Goal: Find specific page/section: Find specific page/section

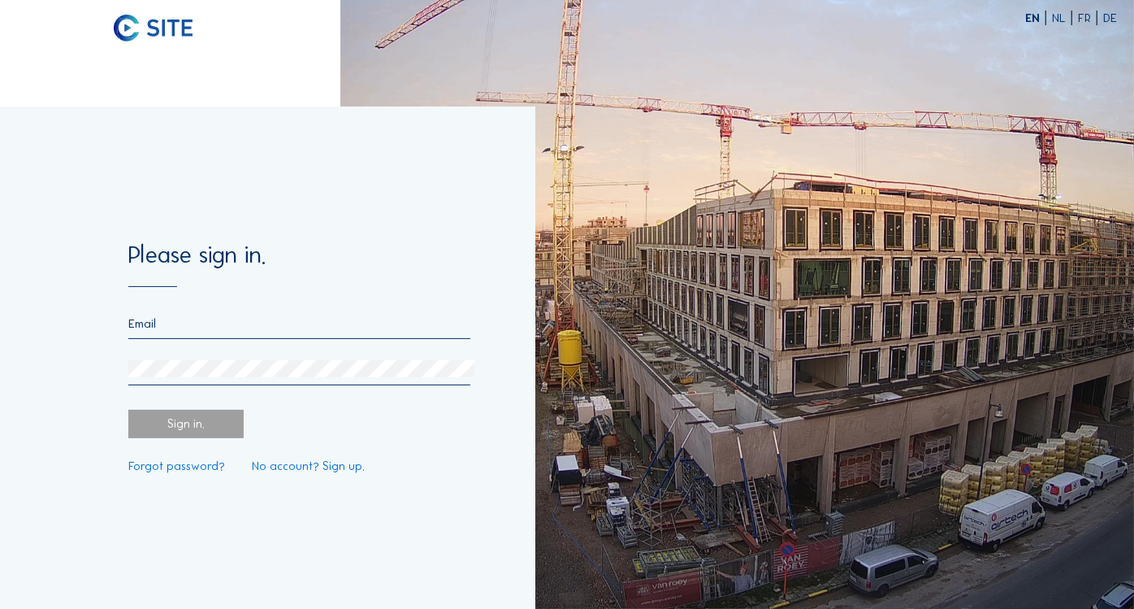
type input "[EMAIL_ADDRESS][DOMAIN_NAME]"
click at [181, 419] on div "Sign in." at bounding box center [185, 424] width 115 height 28
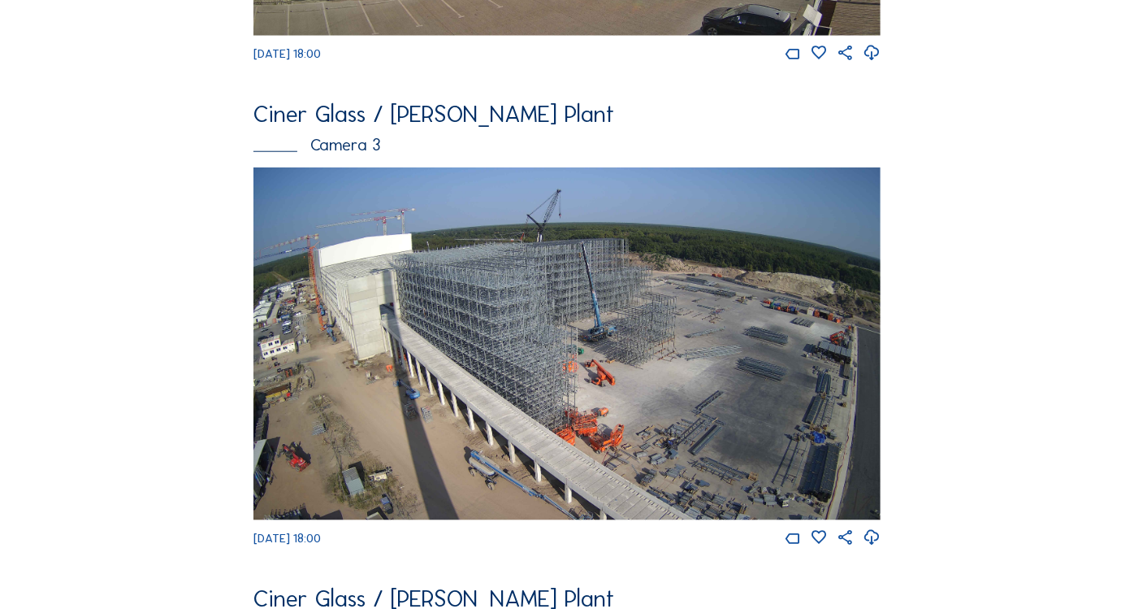
scroll to position [993, 0]
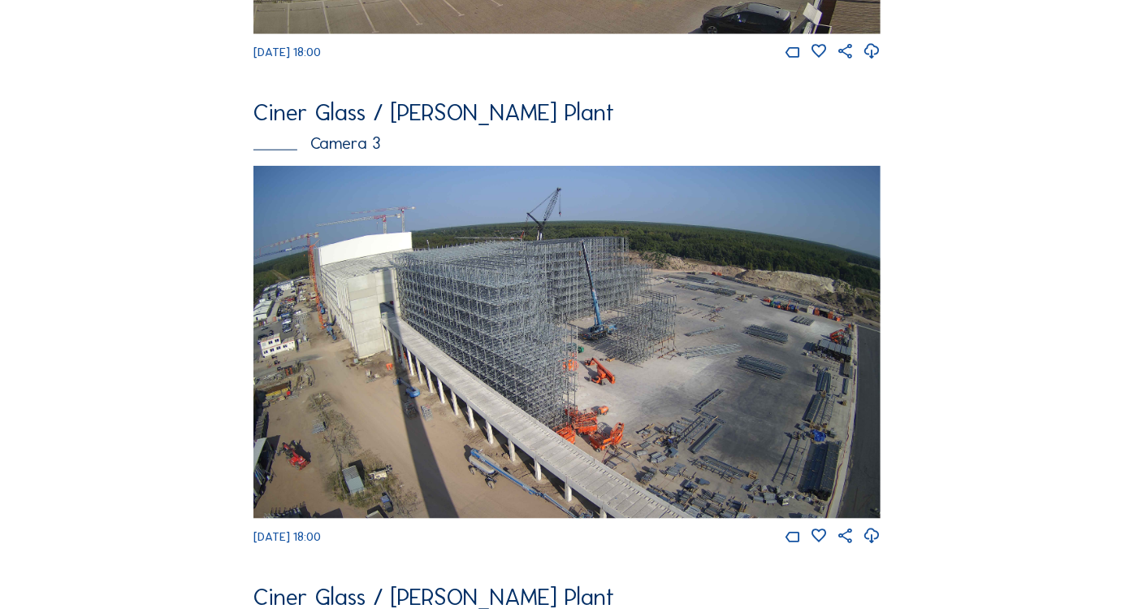
click at [552, 359] on img at bounding box center [567, 342] width 627 height 353
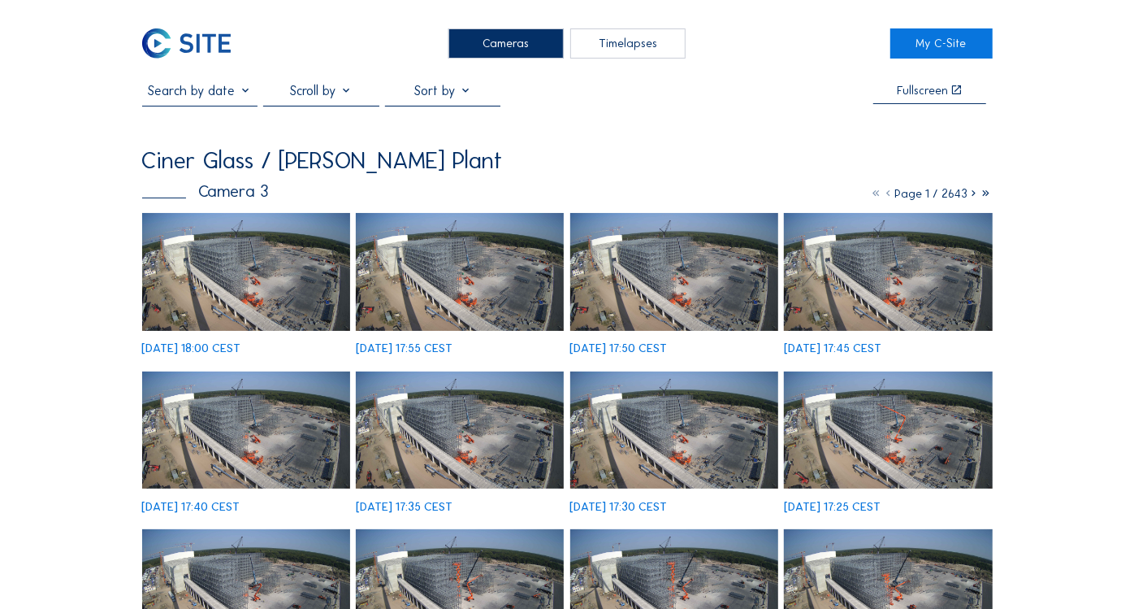
click at [530, 164] on span at bounding box center [557, 160] width 54 height 54
click at [530, 163] on span at bounding box center [557, 160] width 54 height 54
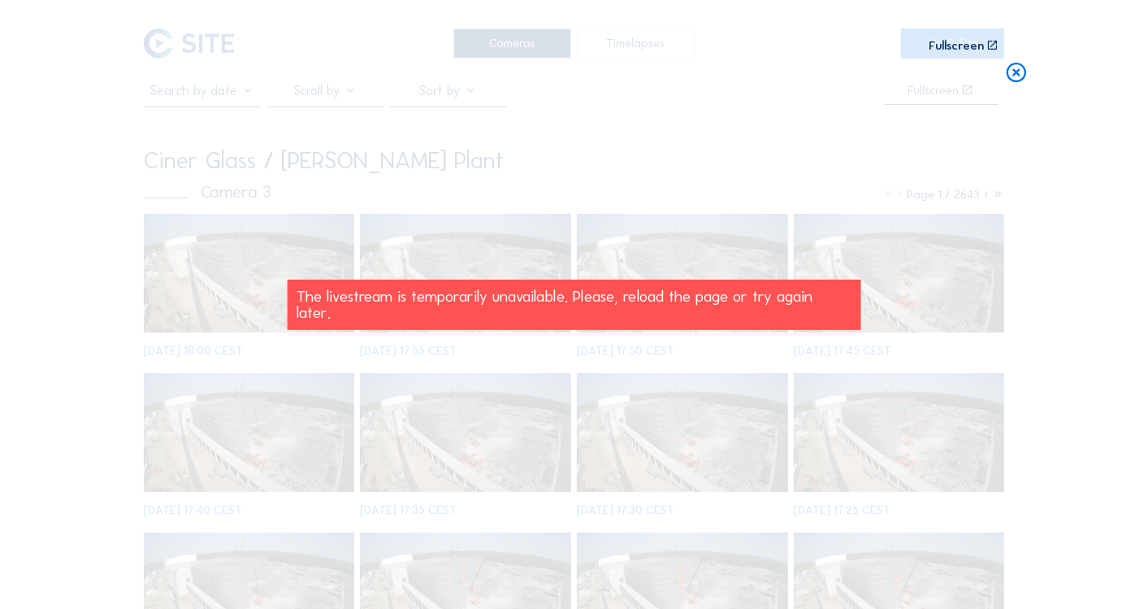
click at [1009, 74] on icon at bounding box center [1016, 73] width 24 height 24
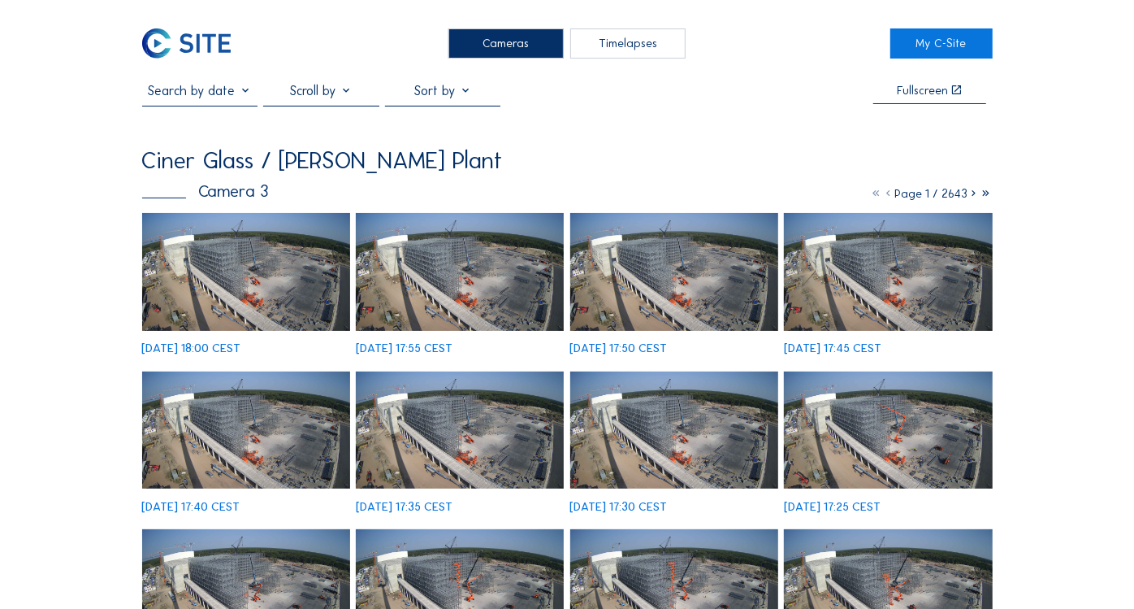
click at [526, 41] on div "Cameras" at bounding box center [506, 43] width 115 height 30
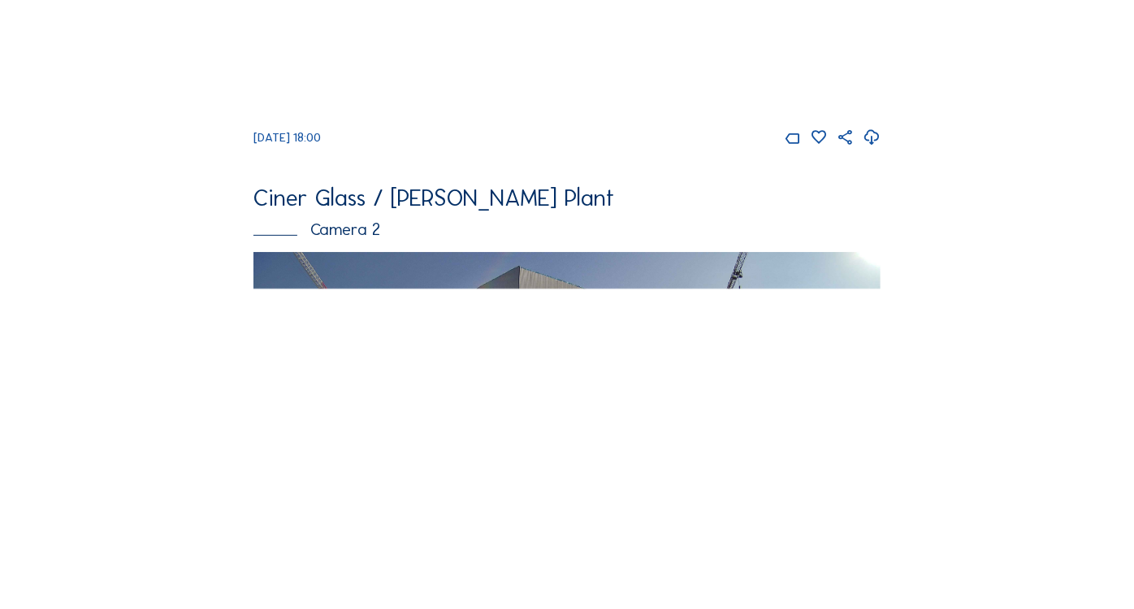
scroll to position [451, 0]
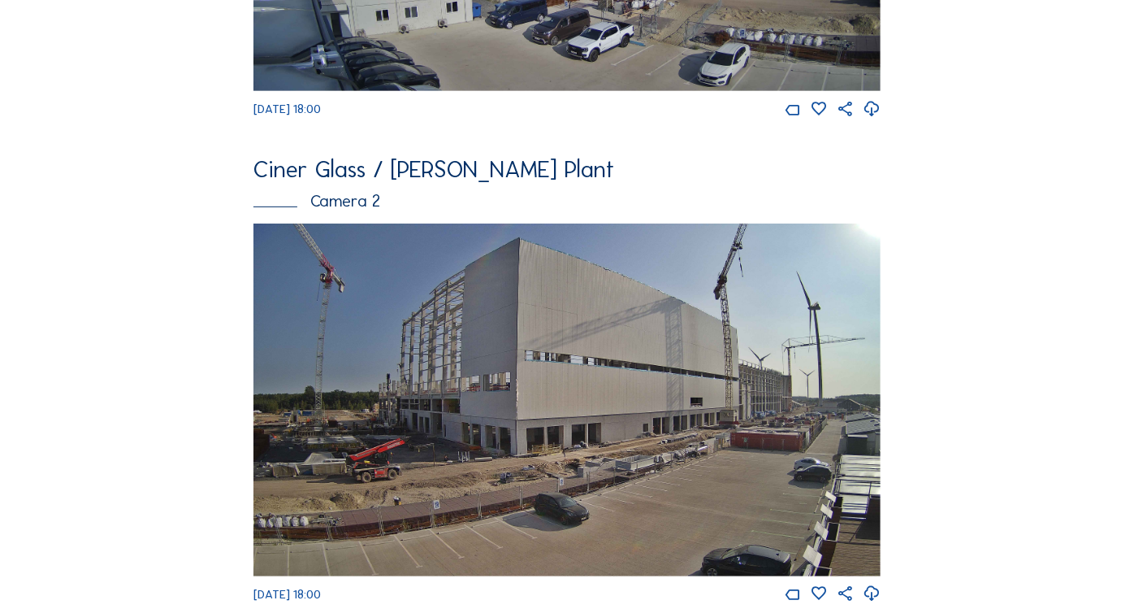
click at [524, 337] on img at bounding box center [567, 399] width 627 height 353
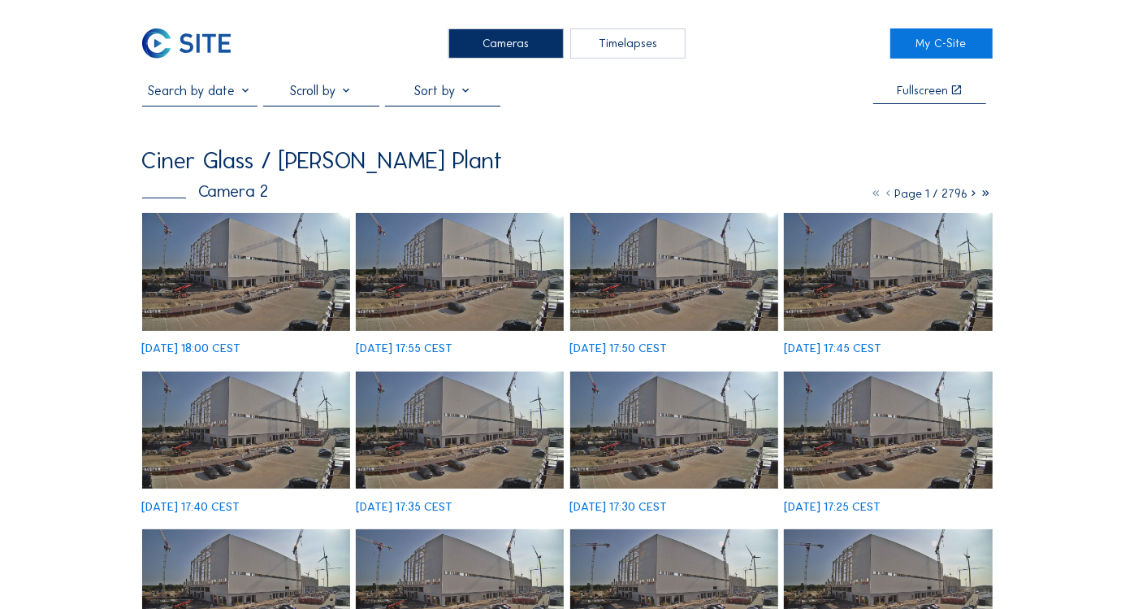
click at [530, 165] on span at bounding box center [557, 160] width 54 height 54
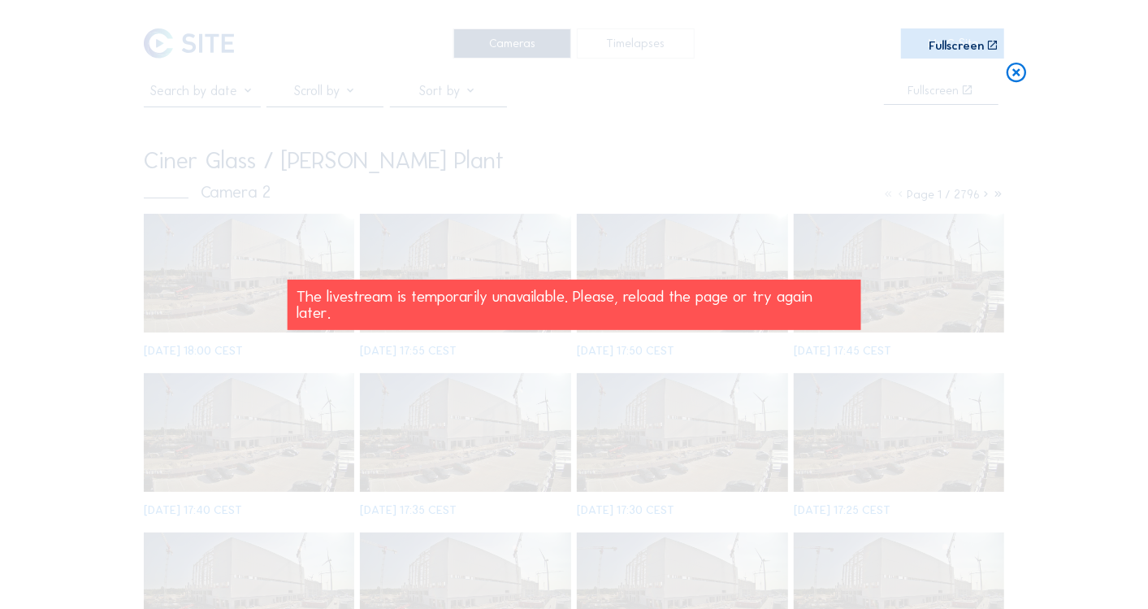
click at [1018, 74] on icon at bounding box center [1016, 73] width 24 height 24
click at [1016, 74] on icon at bounding box center [1016, 73] width 24 height 24
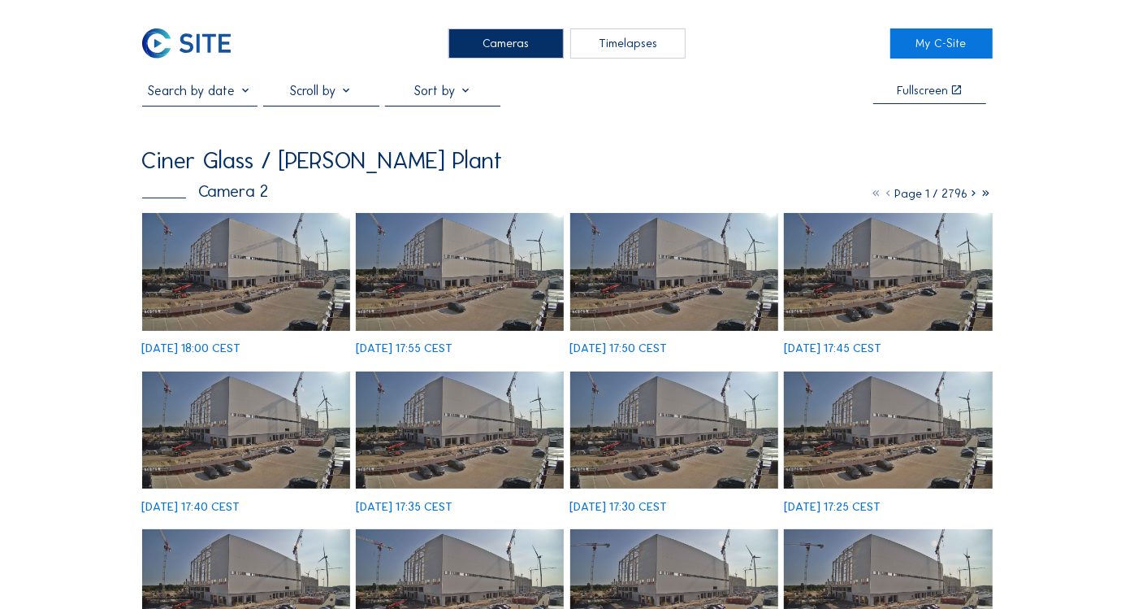
click at [496, 41] on div "Cameras" at bounding box center [506, 43] width 115 height 30
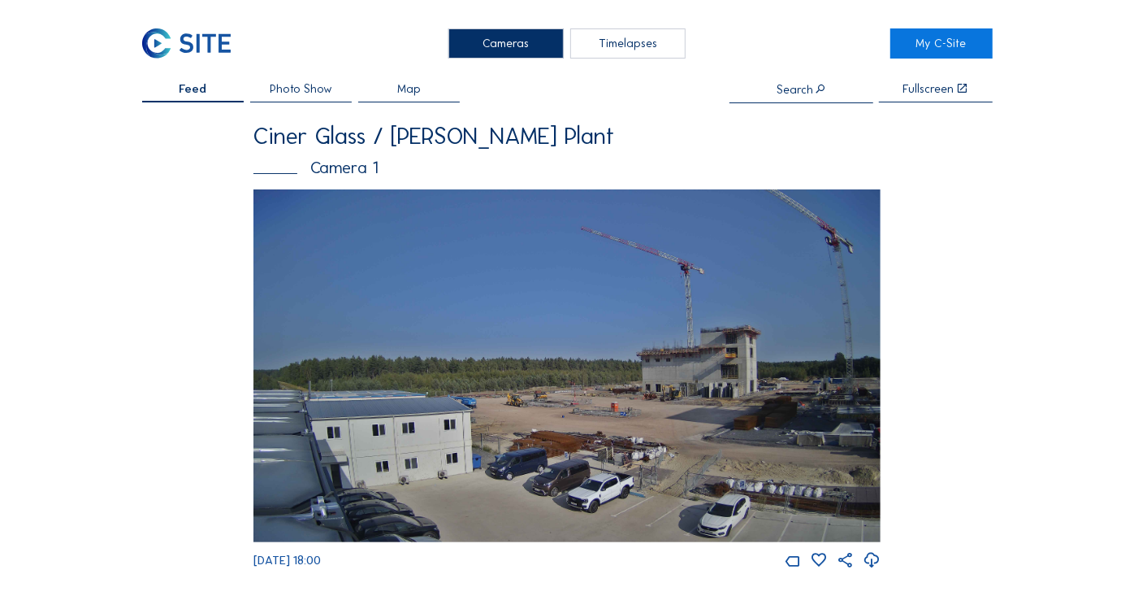
click at [606, 420] on img at bounding box center [567, 365] width 627 height 353
